Goal: Task Accomplishment & Management: Use online tool/utility

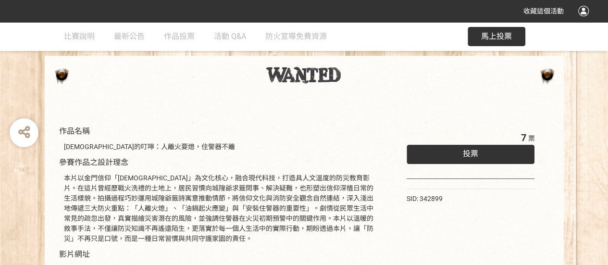
scroll to position [48, 0]
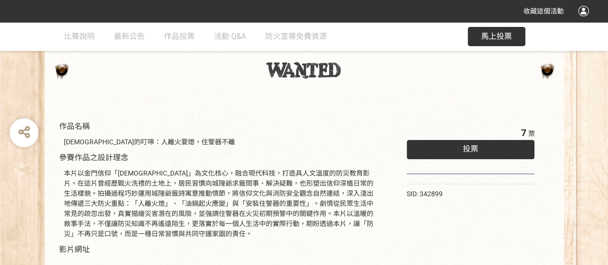
click at [454, 142] on div "投票" at bounding box center [471, 149] width 128 height 19
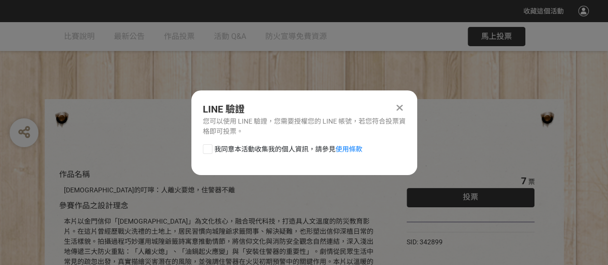
click at [205, 148] on div at bounding box center [208, 149] width 10 height 10
checkbox input "true"
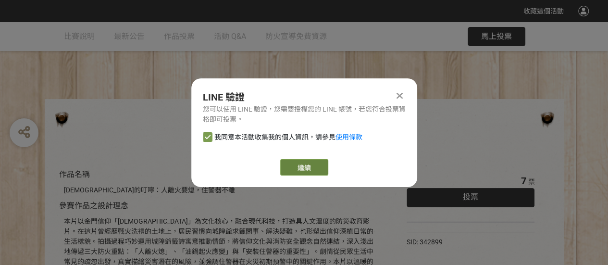
click at [306, 165] on link "繼續" at bounding box center [304, 167] width 48 height 16
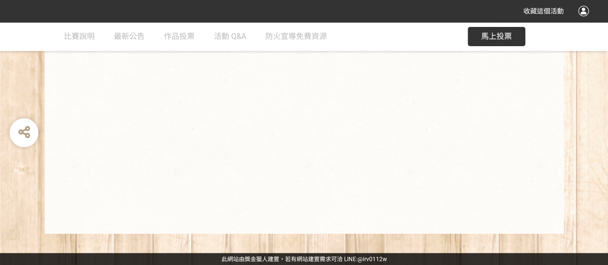
scroll to position [271, 0]
